Goal: Check status: Check status

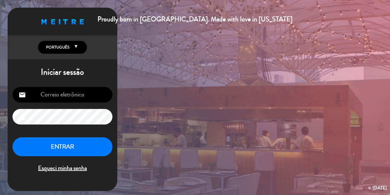
type input "[EMAIL_ADDRESS][DOMAIN_NAME]"
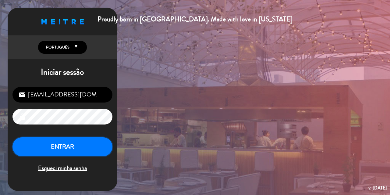
click at [61, 148] on button "ENTRAR" at bounding box center [62, 146] width 100 height 19
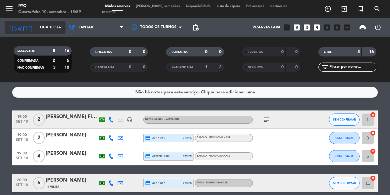
click at [44, 28] on input "Qua 10 set" at bounding box center [61, 27] width 48 height 10
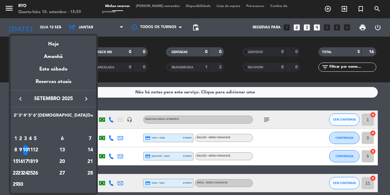
click at [89, 162] on div "21" at bounding box center [90, 161] width 6 height 10
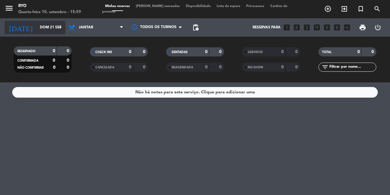
click at [54, 29] on input "Dom 21 set" at bounding box center [61, 27] width 48 height 10
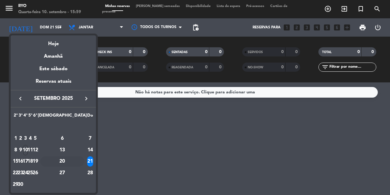
click at [75, 160] on div "20" at bounding box center [62, 161] width 44 height 10
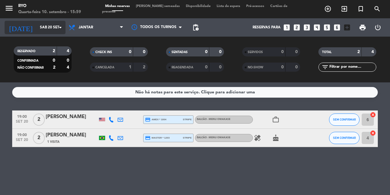
click at [56, 31] on input "Sáb 20 set" at bounding box center [61, 27] width 48 height 10
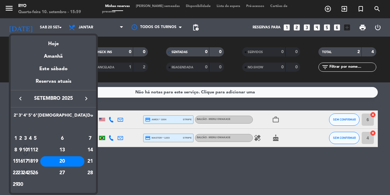
click at [28, 172] on div "24" at bounding box center [25, 172] width 5 height 10
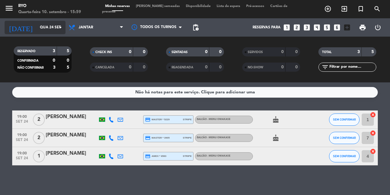
click at [58, 29] on icon "arrow_drop_down" at bounding box center [60, 27] width 7 height 7
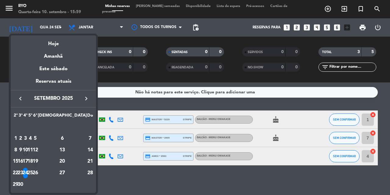
click at [37, 162] on div "19" at bounding box center [35, 161] width 5 height 10
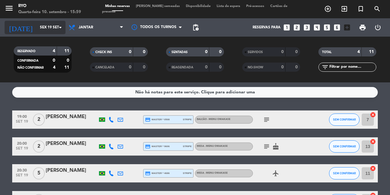
click at [59, 30] on icon "arrow_drop_down" at bounding box center [60, 27] width 7 height 7
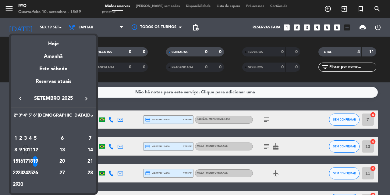
click at [33, 163] on div "18" at bounding box center [30, 161] width 5 height 10
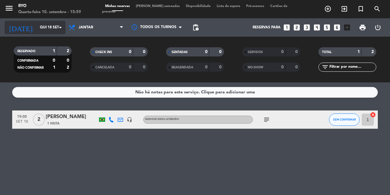
click at [51, 33] on div "[DATE] [DATE] arrow_drop_down" at bounding box center [35, 27] width 61 height 13
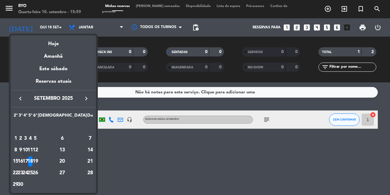
click at [28, 163] on div "17" at bounding box center [25, 161] width 5 height 10
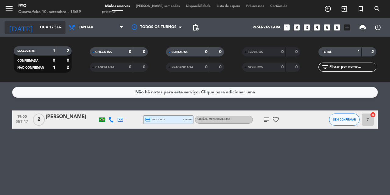
click at [54, 28] on input "Qua 17 set" at bounding box center [61, 27] width 48 height 10
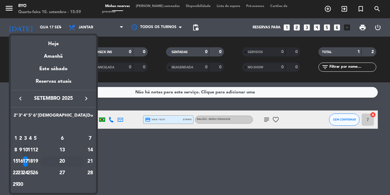
click at [73, 159] on div "20" at bounding box center [62, 161] width 44 height 10
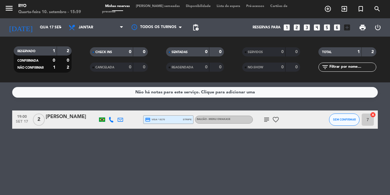
type input "Sáb 20 set"
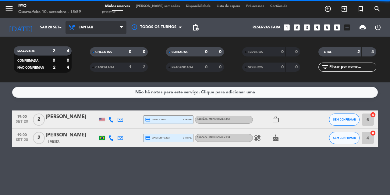
click at [102, 32] on span "Jantar" at bounding box center [95, 27] width 61 height 13
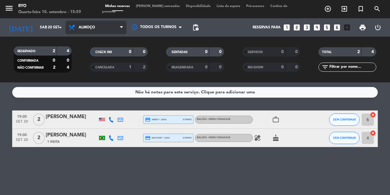
click at [95, 53] on div "menu Ryo Quarta-feira 10. setembro - 15:59 Minhas reservas Mesas semeadas Dispo…" at bounding box center [195, 41] width 390 height 82
